Goal: Task Accomplishment & Management: Manage account settings

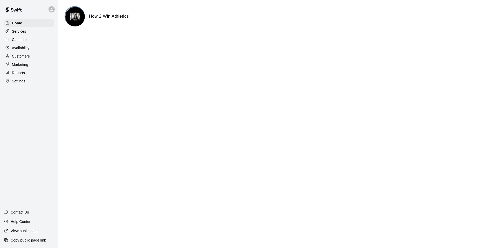
click at [21, 42] on p "Calendar" at bounding box center [19, 39] width 15 height 5
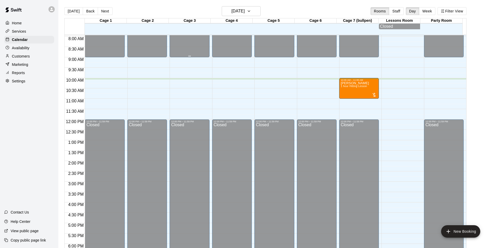
scroll to position [130, 0]
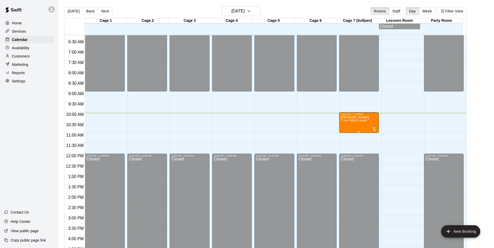
click at [347, 125] on div "[PERSON_NAME] 1 hour Hitting Lesson" at bounding box center [355, 240] width 28 height 248
click at [374, 110] on div at bounding box center [249, 124] width 498 height 248
click at [357, 118] on p "[PERSON_NAME]" at bounding box center [355, 118] width 28 height 0
click at [345, 136] on img "edit" at bounding box center [346, 137] width 6 height 6
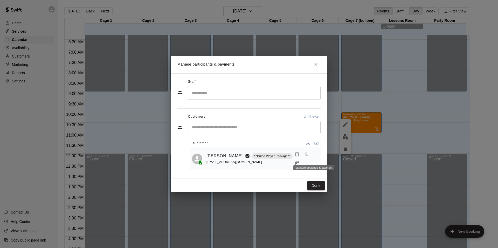
click at [300, 161] on icon "Manage bookings & payment" at bounding box center [297, 163] width 5 height 5
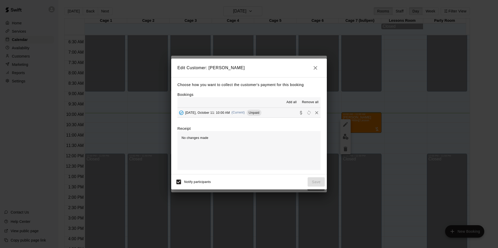
click at [291, 103] on span "Add all" at bounding box center [291, 102] width 10 height 5
click at [258, 112] on span "Unpaid" at bounding box center [254, 113] width 15 height 4
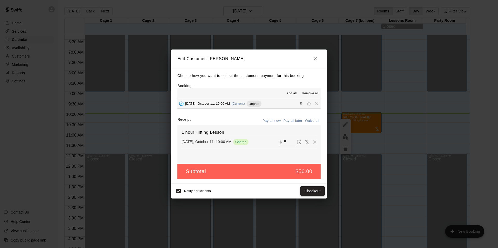
click at [312, 194] on button "Checkout" at bounding box center [312, 192] width 24 height 10
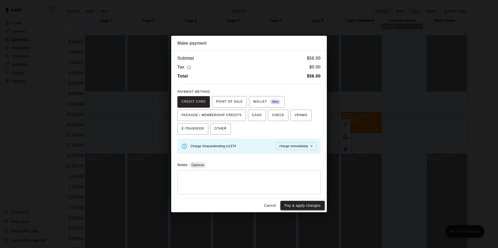
click at [306, 205] on button "Pay & apply changes" at bounding box center [302, 206] width 44 height 10
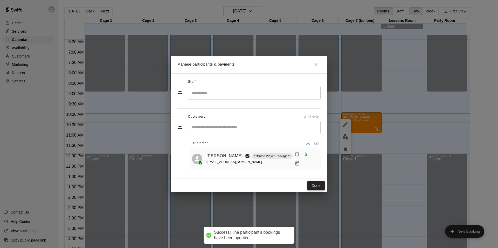
click at [313, 185] on button "Done" at bounding box center [315, 186] width 17 height 10
